Goal: Task Accomplishment & Management: Complete application form

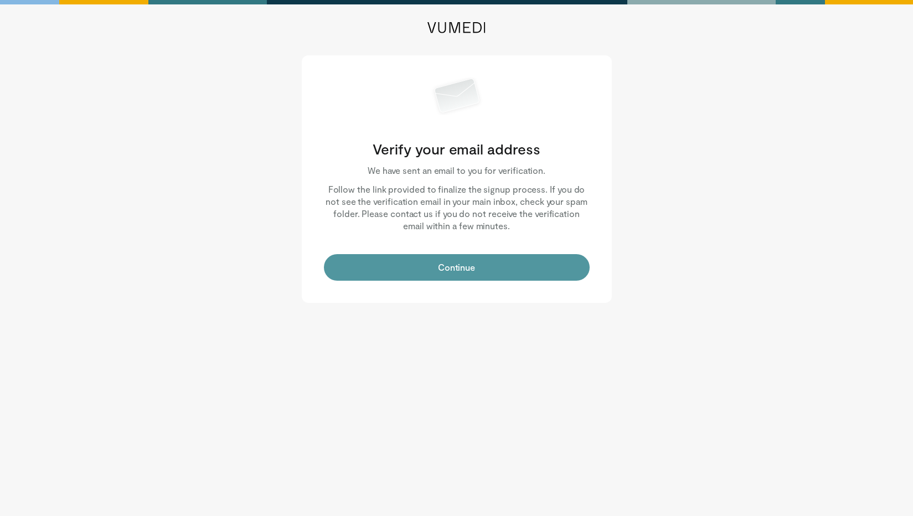
click at [420, 256] on button "Continue" at bounding box center [457, 267] width 266 height 27
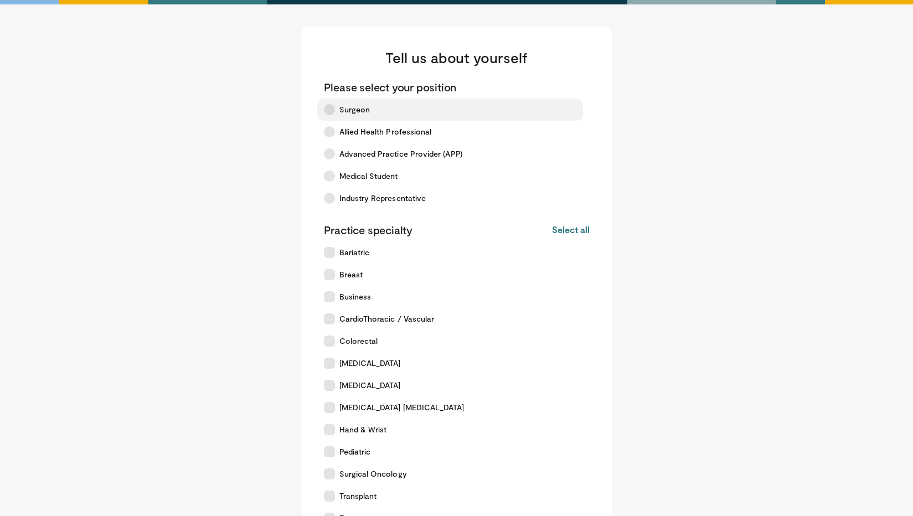
click at [346, 106] on span "Surgeon" at bounding box center [354, 109] width 31 height 11
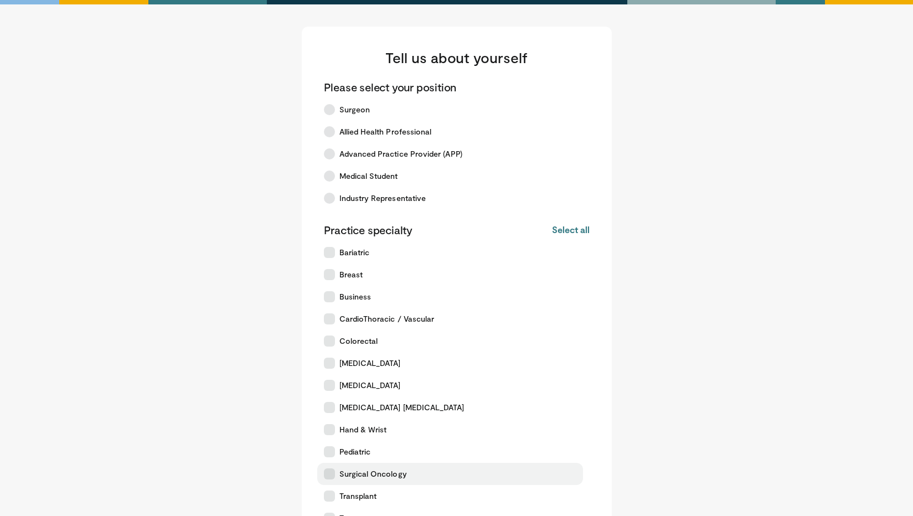
click at [376, 470] on span "Surgical Oncology" at bounding box center [373, 473] width 68 height 11
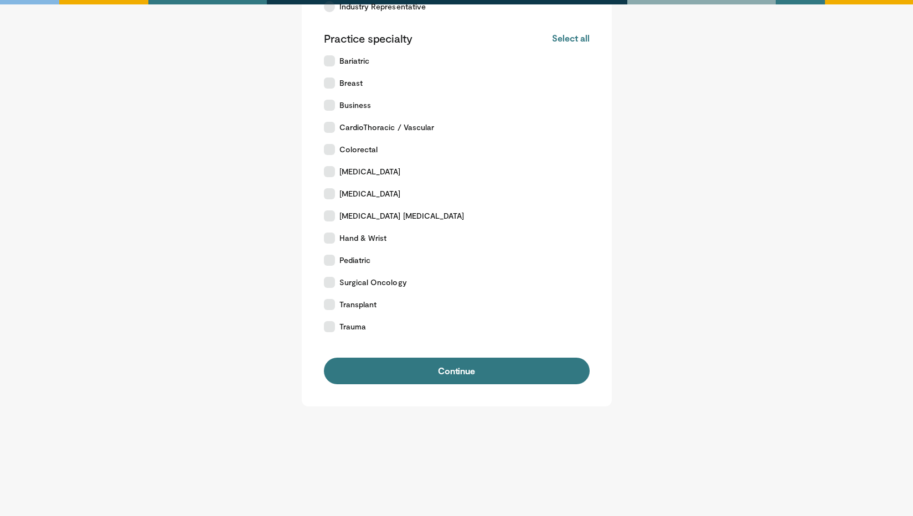
scroll to position [191, 0]
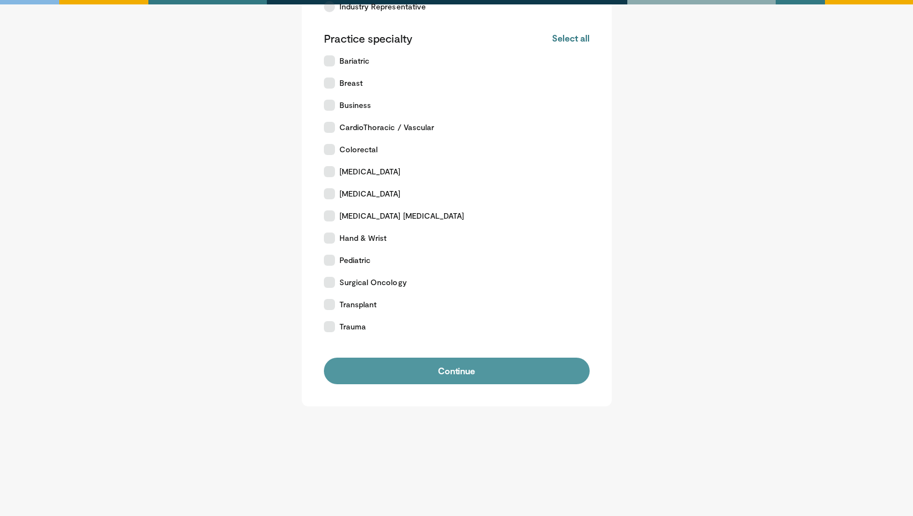
click at [399, 377] on button "Continue" at bounding box center [457, 371] width 266 height 27
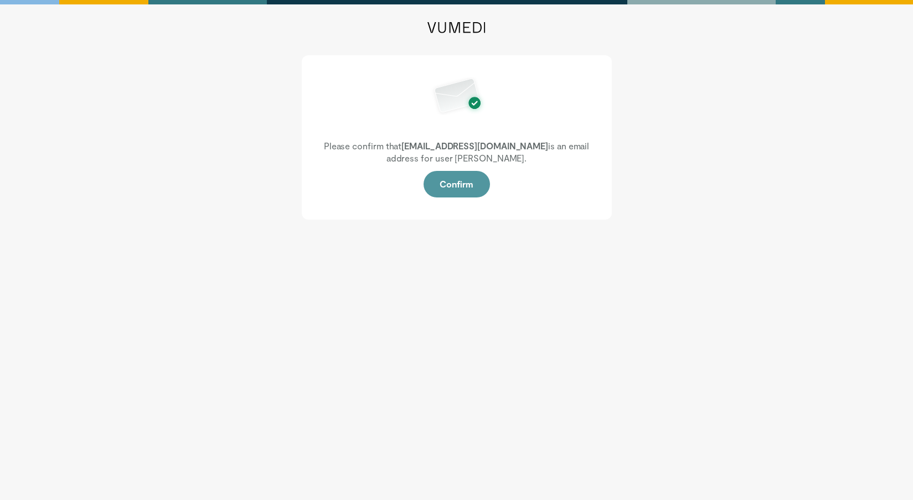
click at [453, 190] on button "Confirm" at bounding box center [456, 184] width 66 height 27
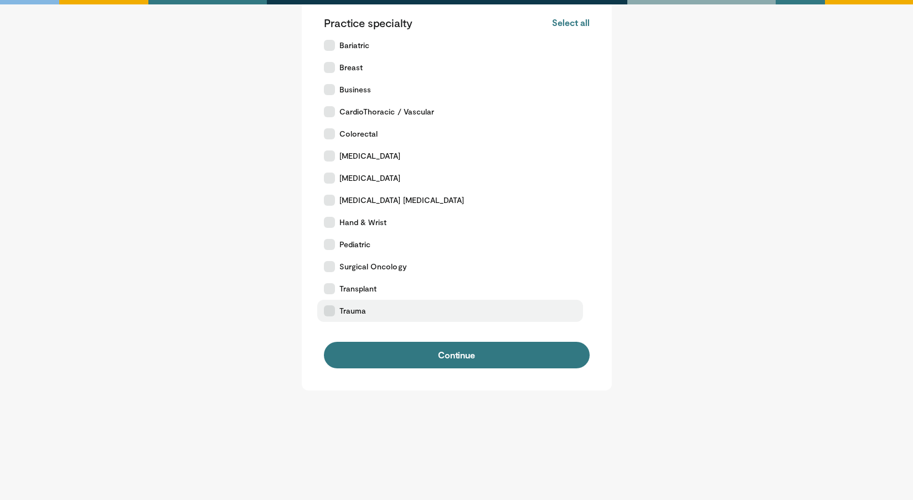
scroll to position [207, 0]
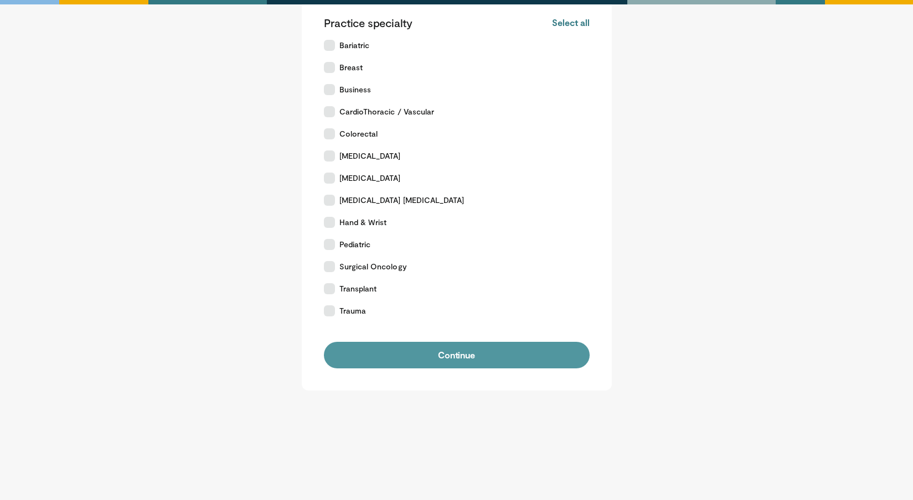
click at [459, 351] on button "Continue" at bounding box center [457, 355] width 266 height 27
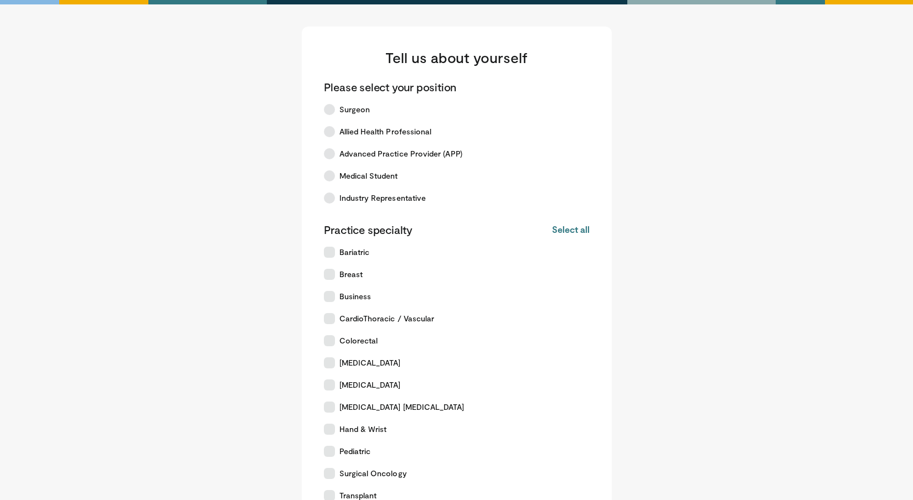
scroll to position [191, 0]
